Goal: Task Accomplishment & Management: Use online tool/utility

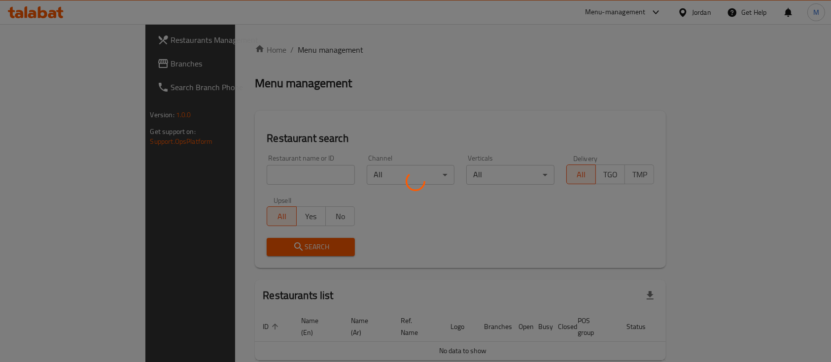
click at [257, 169] on div at bounding box center [415, 181] width 831 height 362
click at [245, 173] on div at bounding box center [415, 181] width 831 height 362
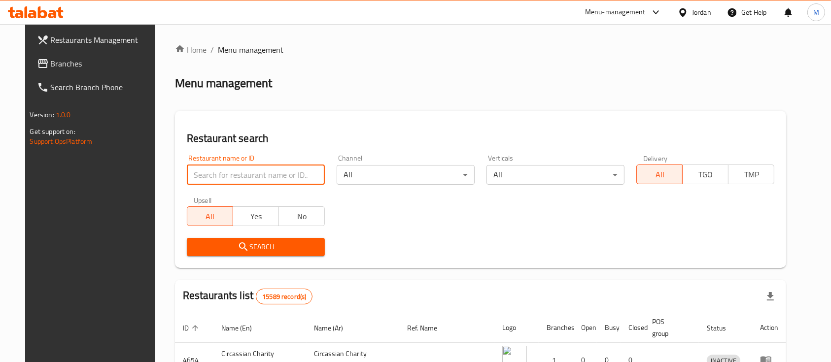
click at [242, 174] on input "search" at bounding box center [256, 175] width 138 height 20
click at [273, 247] on span "Search" at bounding box center [256, 247] width 122 height 12
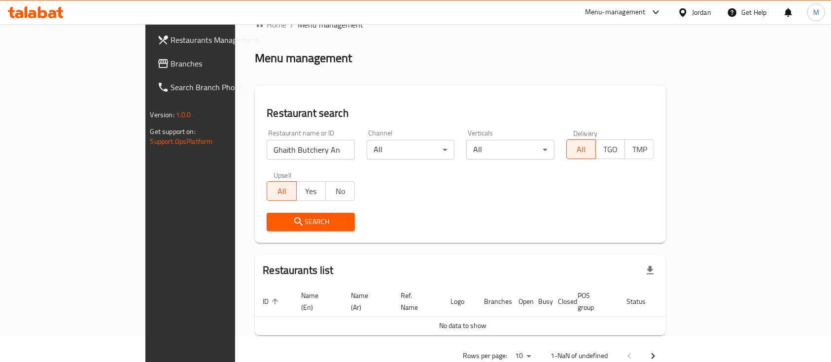
scroll to position [40, 0]
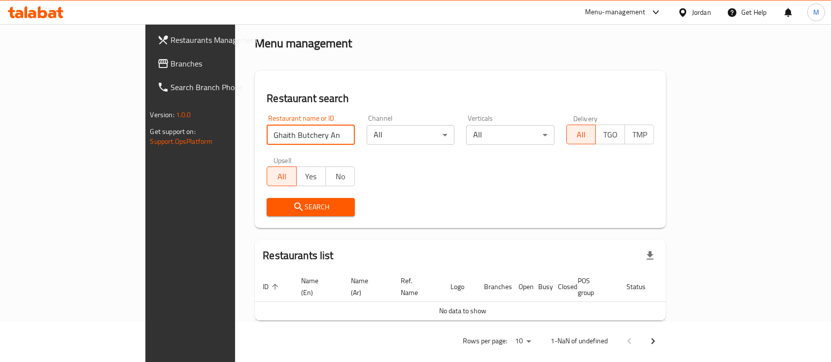
click at [305, 141] on input "Ghaith Butchery And Frozen Foods" at bounding box center [310, 135] width 88 height 20
drag, startPoint x: 291, startPoint y: 141, endPoint x: 201, endPoint y: 141, distance: 90.1
click at [266, 141] on input "Ghaith Butchery And Frozen Foods" at bounding box center [310, 135] width 88 height 20
click at [273, 140] on input "Ghaith Butchery And Frozen Foods" at bounding box center [310, 135] width 88 height 20
click at [293, 137] on input "Ghaith Butchery And Frozen Foods" at bounding box center [310, 135] width 88 height 20
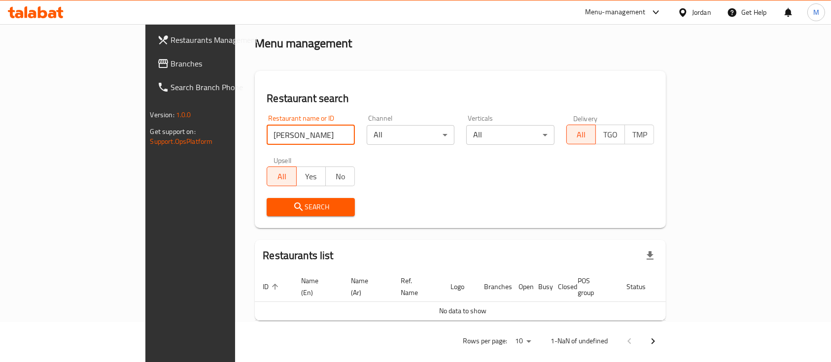
type input "[PERSON_NAME]"
click button "Search" at bounding box center [310, 207] width 88 height 18
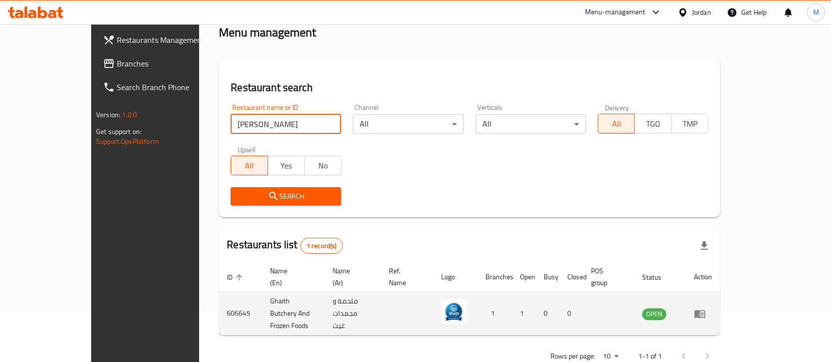
scroll to position [58, 0]
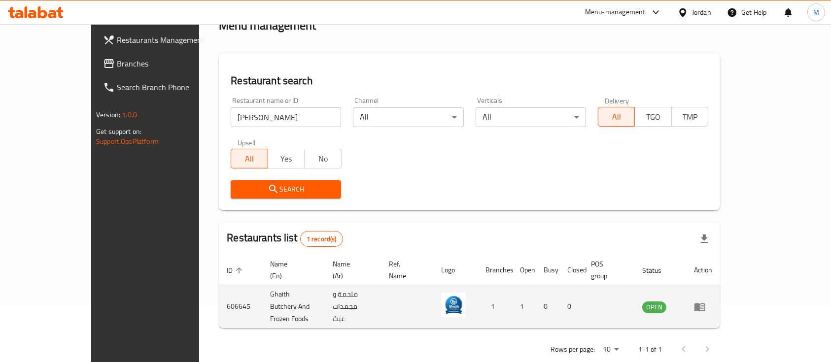
click at [705, 301] on icon "enhanced table" at bounding box center [700, 307] width 12 height 12
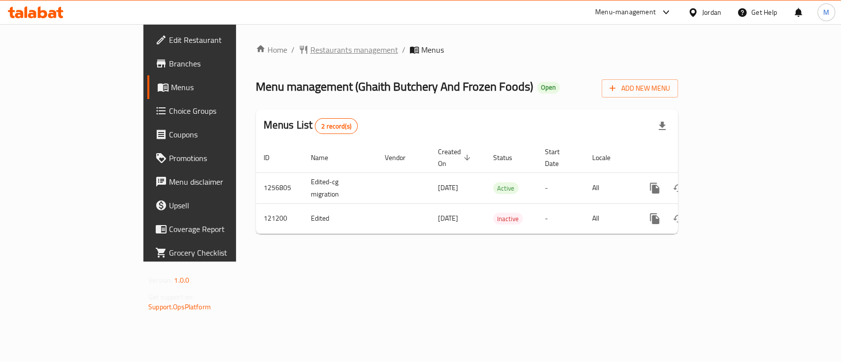
click at [310, 51] on span "Restaurants management" at bounding box center [354, 50] width 88 height 12
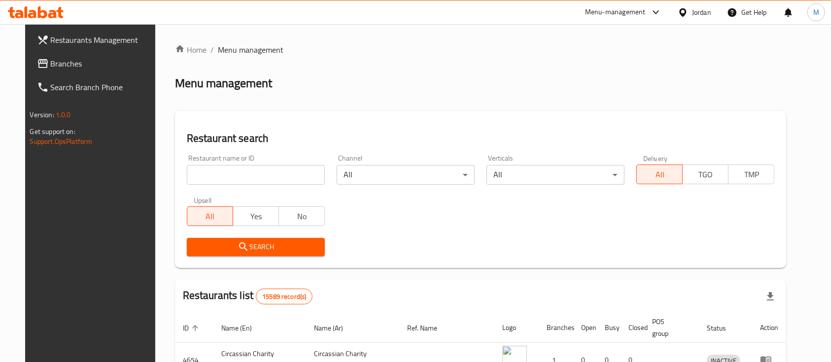
click at [276, 167] on input "search" at bounding box center [256, 175] width 138 height 20
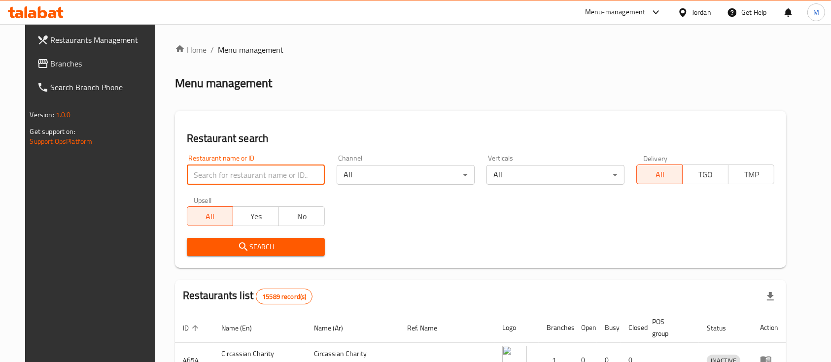
click at [295, 133] on h2 "Restaurant search" at bounding box center [481, 138] width 588 height 15
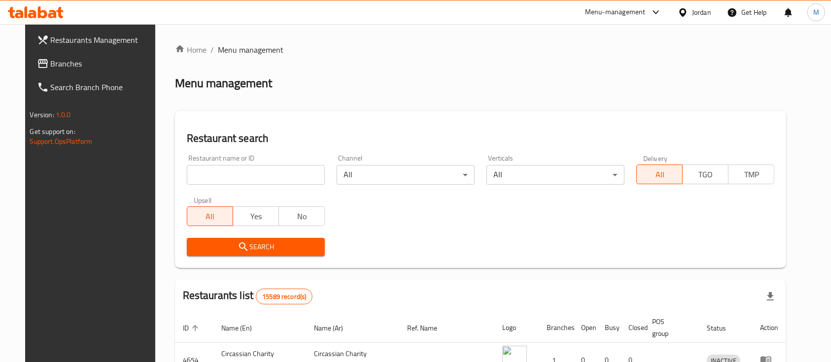
click at [255, 171] on input "search" at bounding box center [256, 175] width 138 height 20
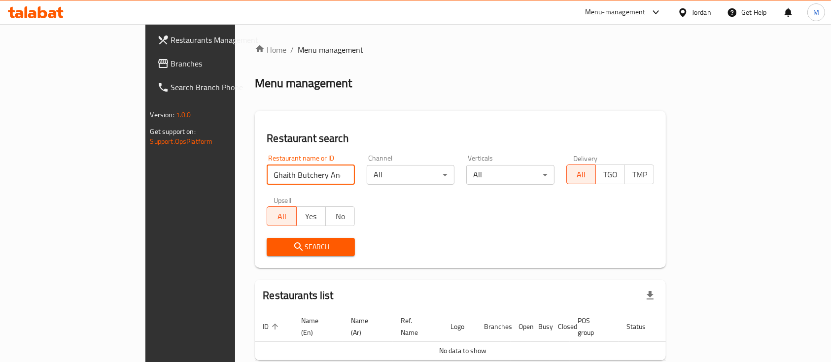
drag, startPoint x: 297, startPoint y: 177, endPoint x: 246, endPoint y: 173, distance: 50.9
click at [266, 173] on input "Ghaith Butchery And Frozen Foods" at bounding box center [310, 175] width 88 height 20
type input "[PERSON_NAME]"
click button "Search" at bounding box center [310, 247] width 88 height 18
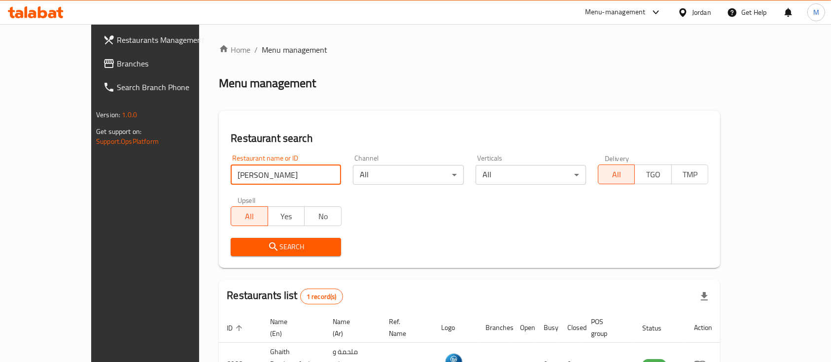
click at [497, 227] on div "Restaurant name or ID Ghaith Butchery Restaurant name or ID Channel All ​ Verti…" at bounding box center [469, 205] width 489 height 113
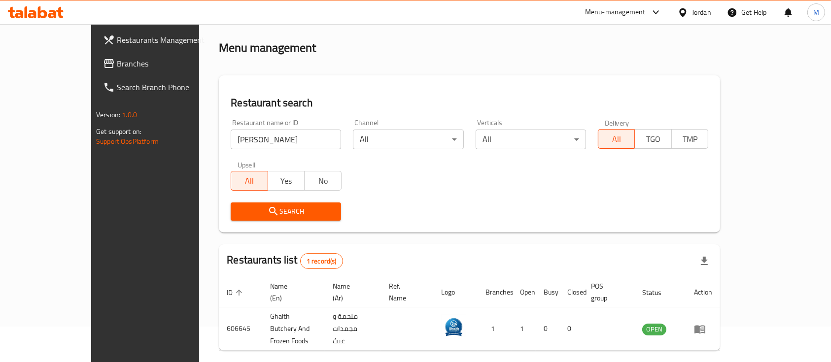
scroll to position [58, 0]
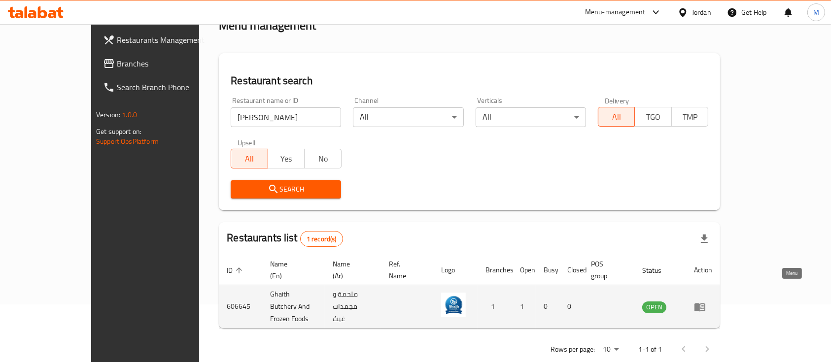
click at [705, 301] on icon "enhanced table" at bounding box center [700, 307] width 12 height 12
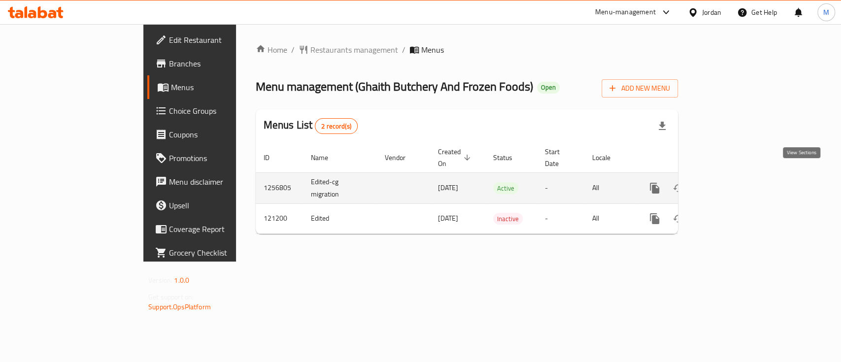
click at [732, 182] on icon "enhanced table" at bounding box center [726, 188] width 12 height 12
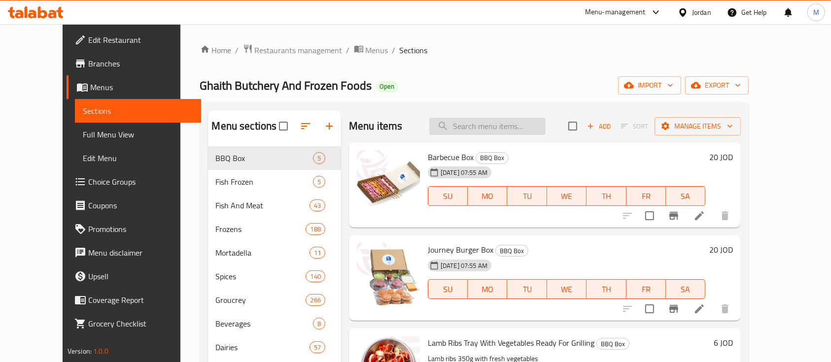
click at [519, 128] on input "search" at bounding box center [487, 126] width 116 height 17
type input "h"
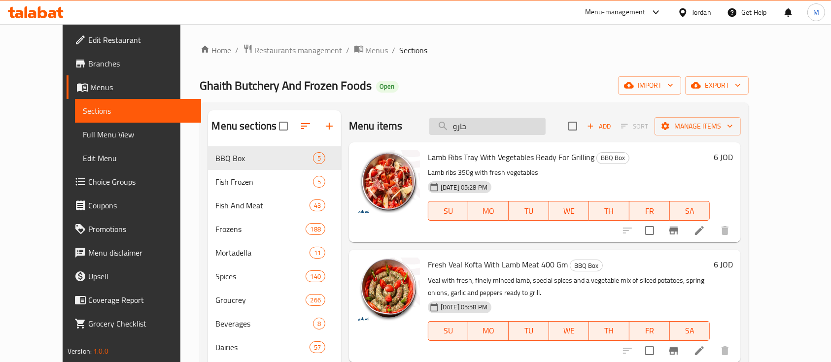
type input "خاروف"
click at [492, 128] on input "خاروف" at bounding box center [487, 126] width 116 height 17
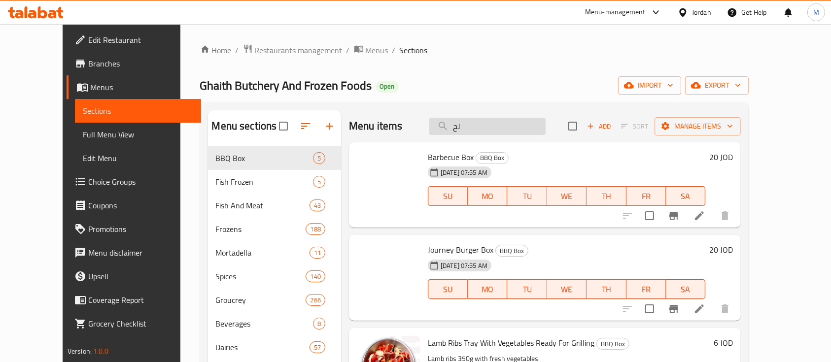
type input "لحم"
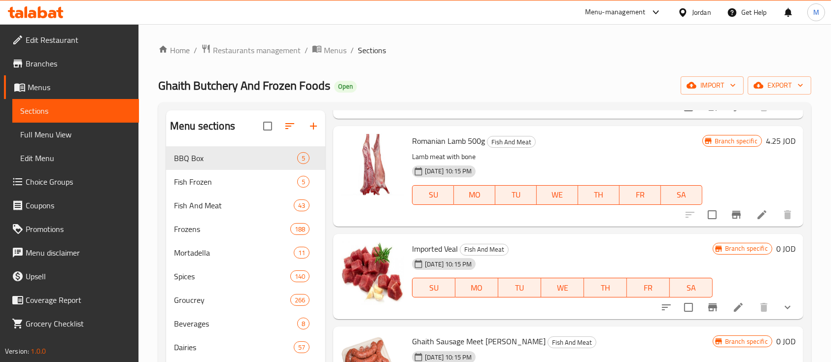
scroll to position [328, 0]
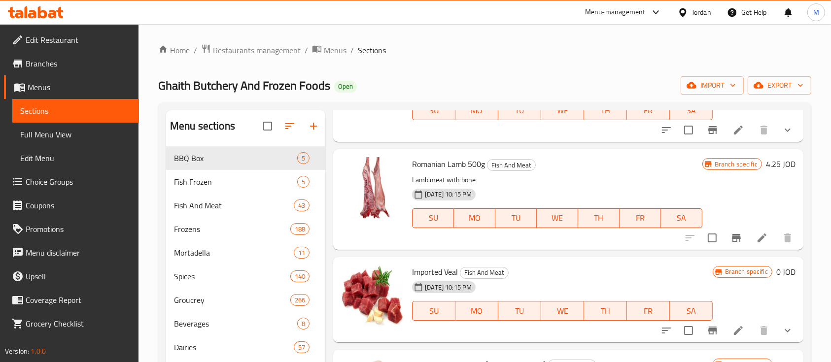
click at [756, 242] on icon at bounding box center [762, 238] width 12 height 12
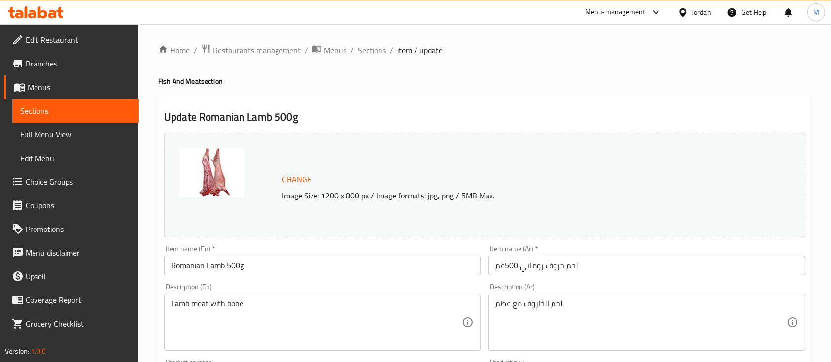
click at [374, 53] on span "Sections" at bounding box center [372, 50] width 28 height 12
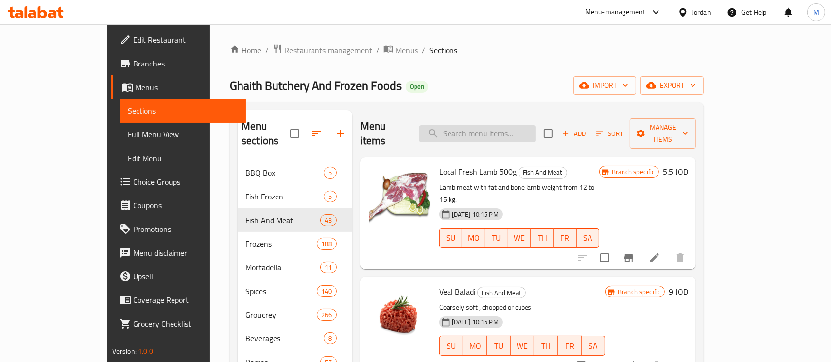
click at [498, 125] on input "search" at bounding box center [477, 133] width 116 height 17
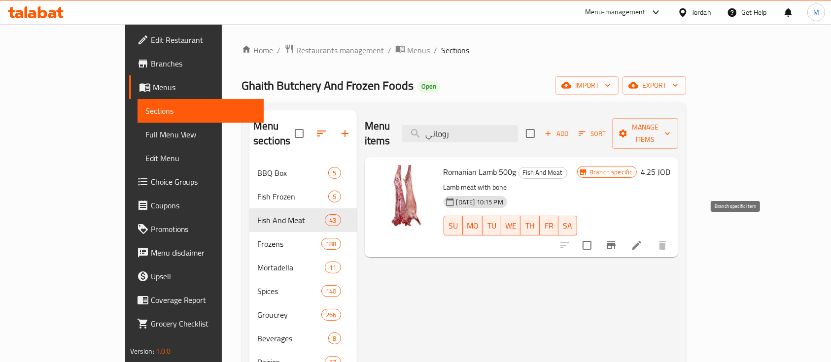
type input "روماني"
click at [615, 241] on icon "Branch-specific-item" at bounding box center [610, 245] width 9 height 8
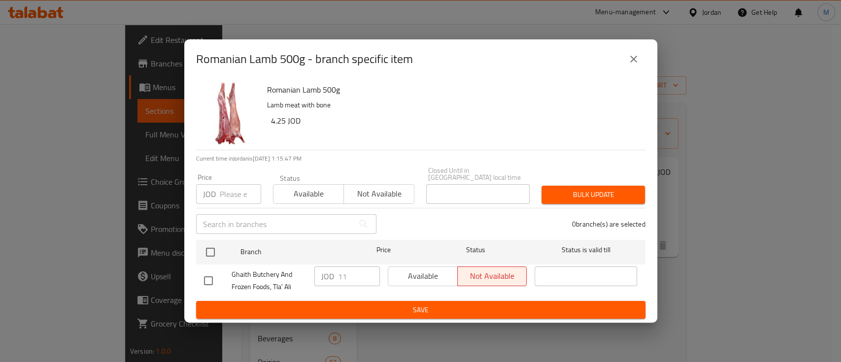
click at [238, 194] on input "number" at bounding box center [240, 194] width 41 height 20
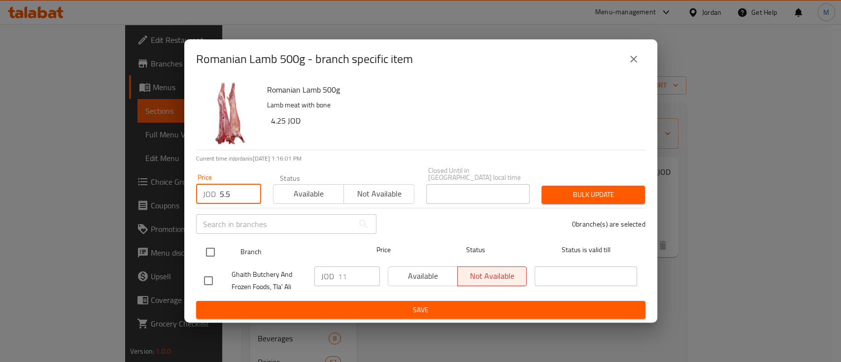
type input "5.5"
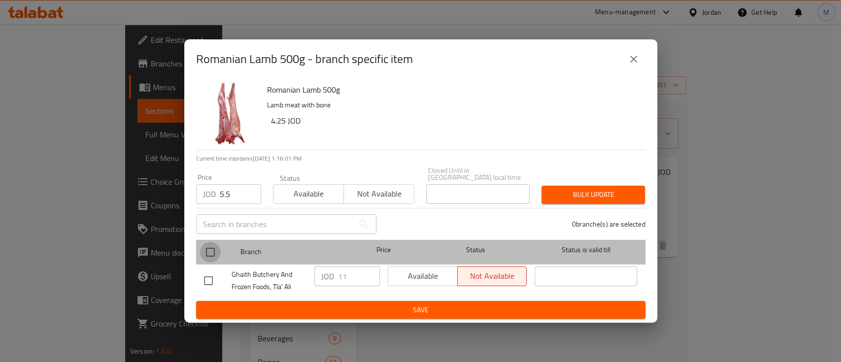
click at [207, 250] on input "checkbox" at bounding box center [210, 252] width 21 height 21
checkbox input "true"
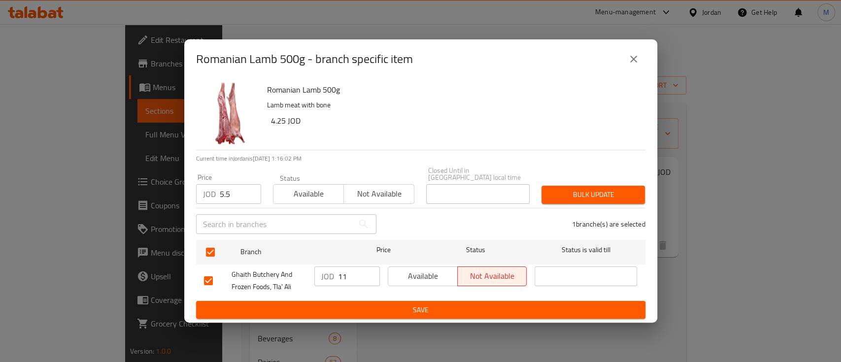
click at [575, 193] on span "Bulk update" at bounding box center [593, 195] width 88 height 12
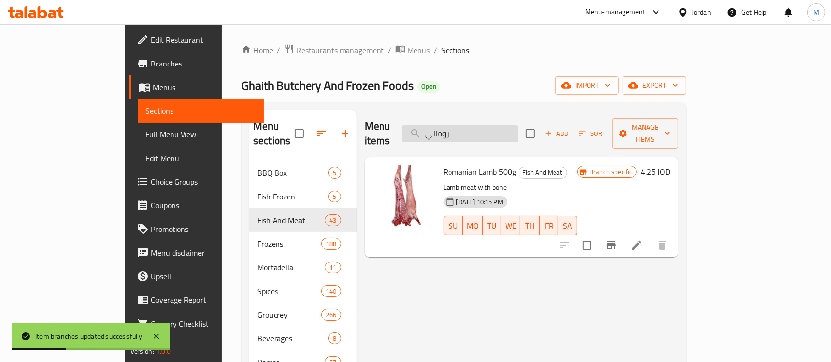
click at [512, 126] on input "روماني" at bounding box center [459, 133] width 116 height 17
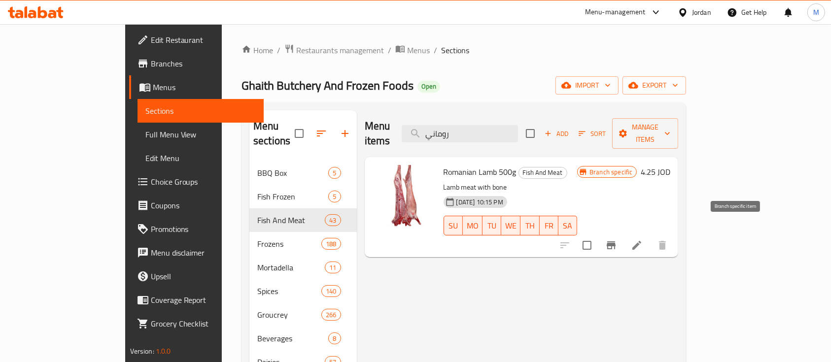
click at [623, 233] on button "Branch-specific-item" at bounding box center [611, 245] width 24 height 24
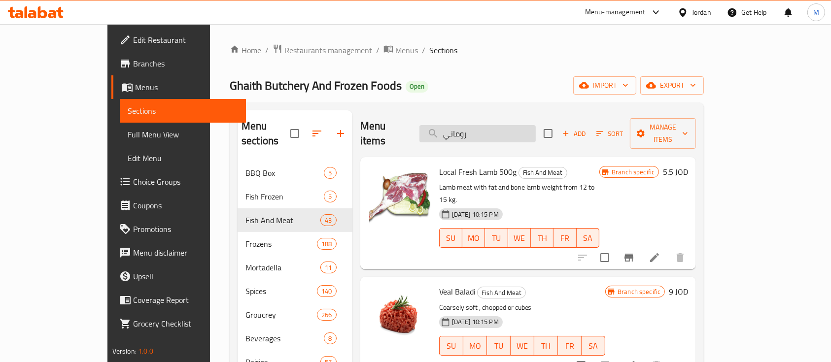
click at [506, 132] on input "روماني" at bounding box center [477, 133] width 116 height 17
click at [516, 90] on div "Ghaith Butchery And Frozen Foods Open import export" at bounding box center [467, 85] width 474 height 18
click at [520, 130] on input "search" at bounding box center [477, 133] width 116 height 17
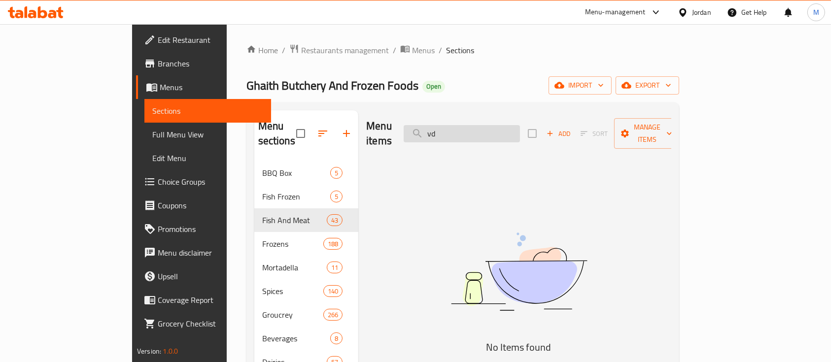
type input "v"
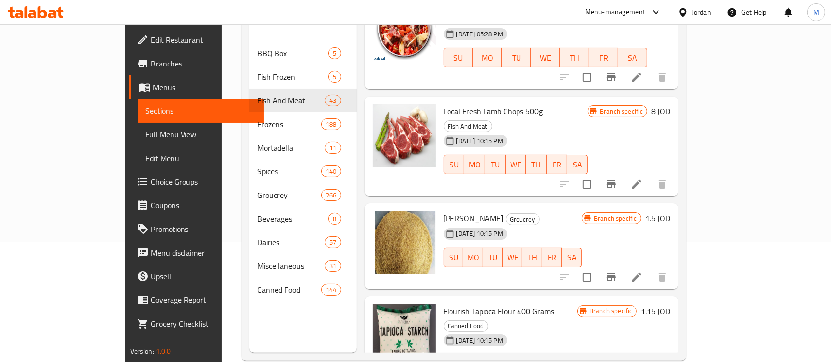
scroll to position [131, 0]
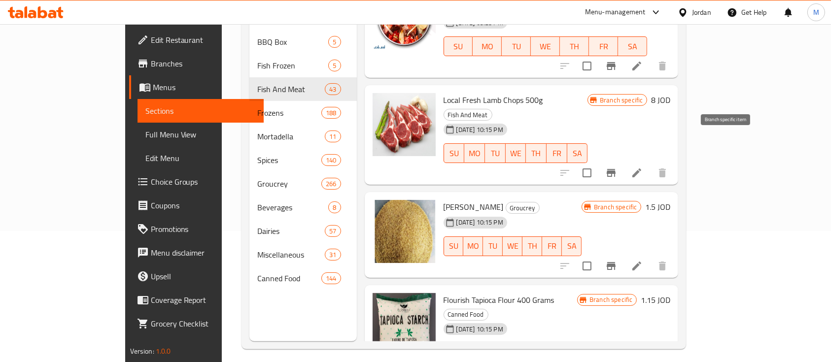
type input "ريش"
click at [617, 167] on icon "Branch-specific-item" at bounding box center [611, 173] width 12 height 12
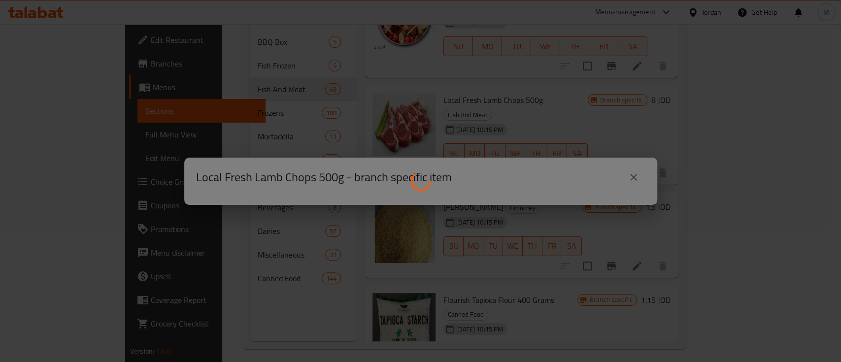
click at [479, 135] on div at bounding box center [420, 181] width 841 height 362
click at [636, 175] on div at bounding box center [420, 181] width 841 height 362
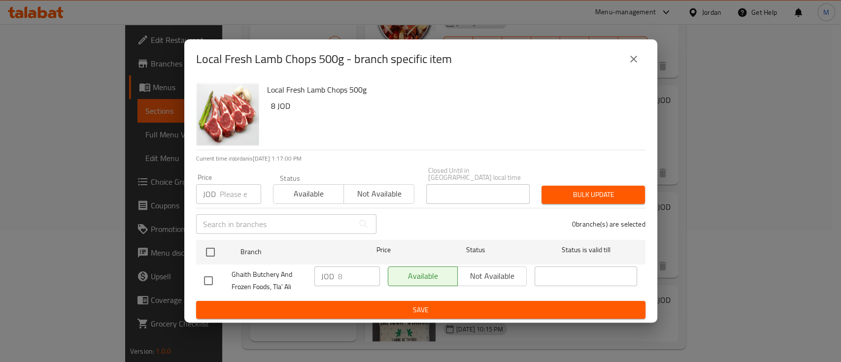
click at [225, 191] on input "number" at bounding box center [240, 194] width 41 height 20
drag, startPoint x: 631, startPoint y: 57, endPoint x: 616, endPoint y: 82, distance: 28.9
click at [631, 58] on icon "close" at bounding box center [634, 59] width 12 height 12
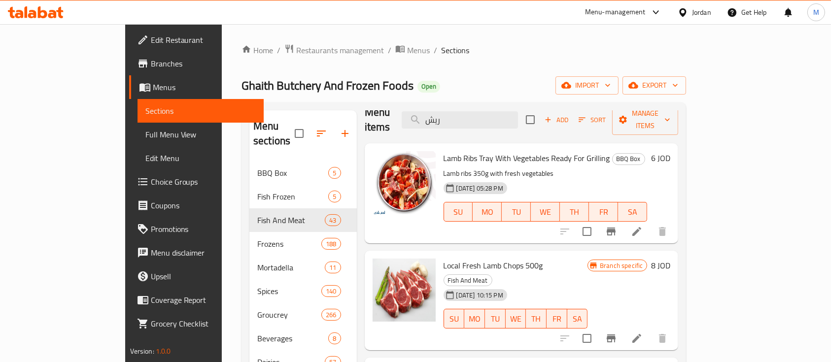
scroll to position [0, 0]
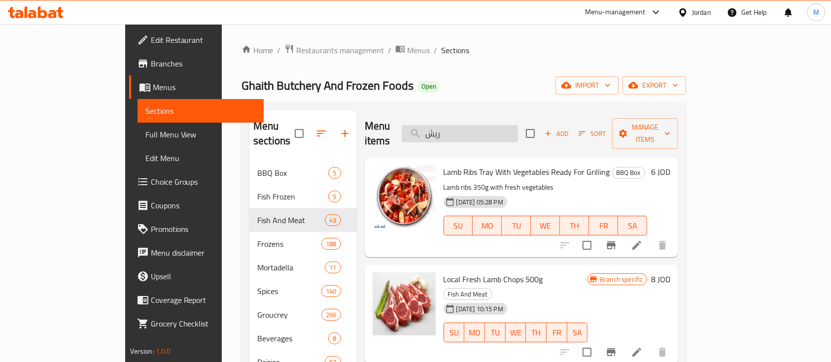
drag, startPoint x: 501, startPoint y: 128, endPoint x: 464, endPoint y: 132, distance: 38.2
click at [459, 132] on input "ريش" at bounding box center [459, 133] width 116 height 17
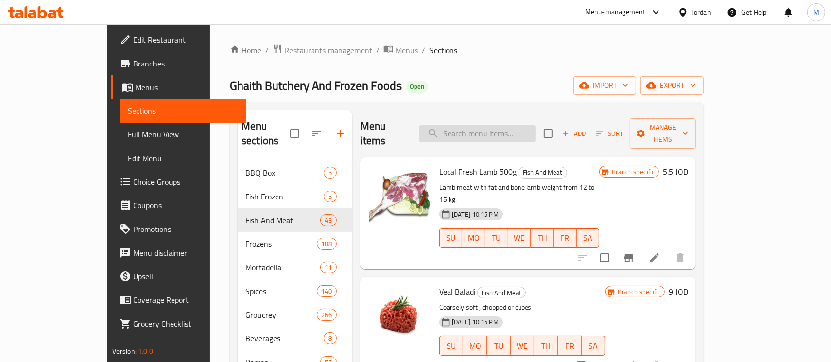
type input "س"
